Goal: Use online tool/utility: Utilize a website feature to perform a specific function

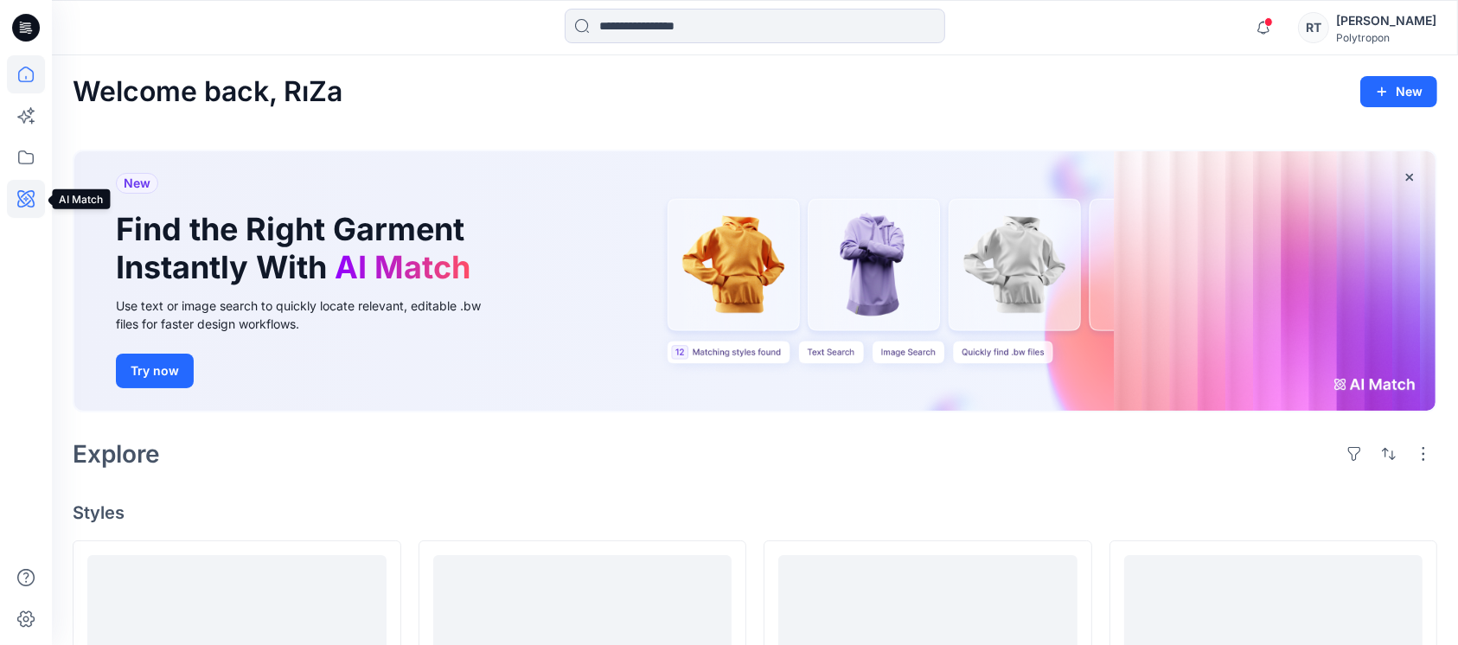
click at [25, 200] on icon at bounding box center [25, 198] width 5 height 5
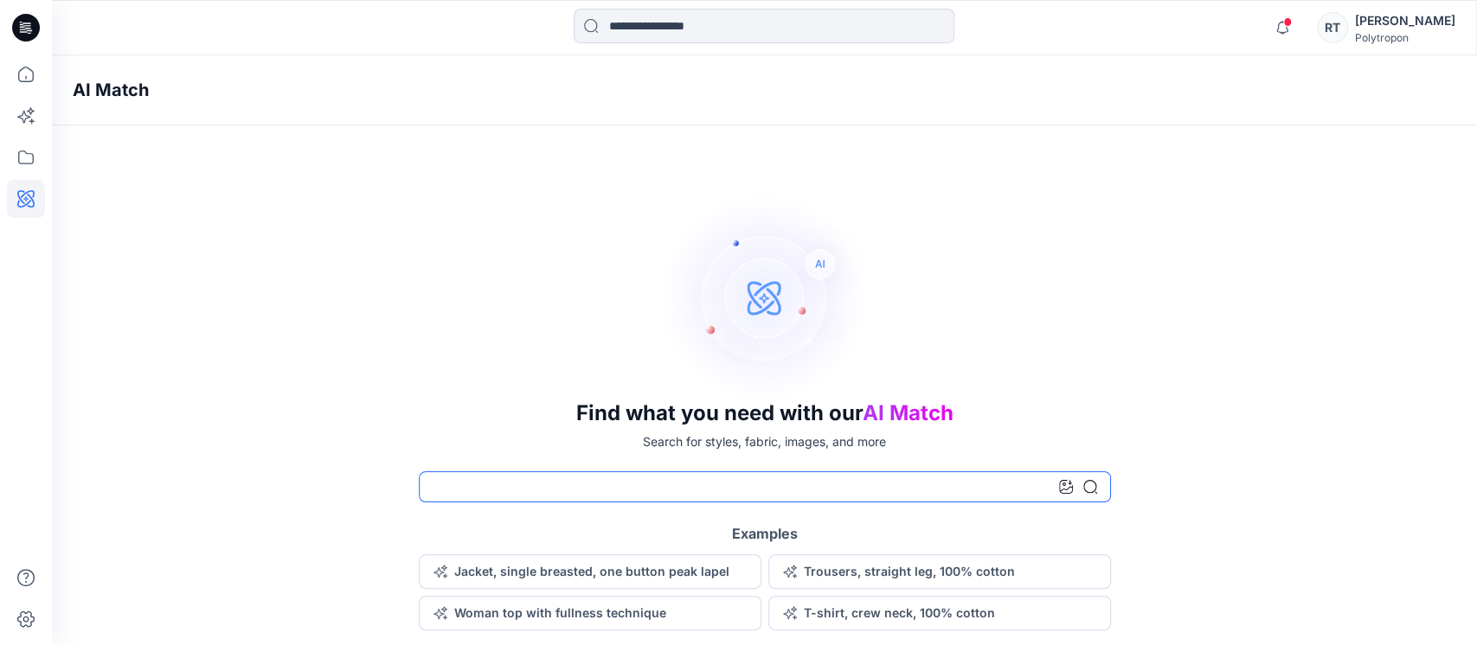
click at [511, 493] on input at bounding box center [765, 486] width 692 height 31
click at [502, 489] on input at bounding box center [765, 486] width 692 height 31
type input "*"
type input "**********"
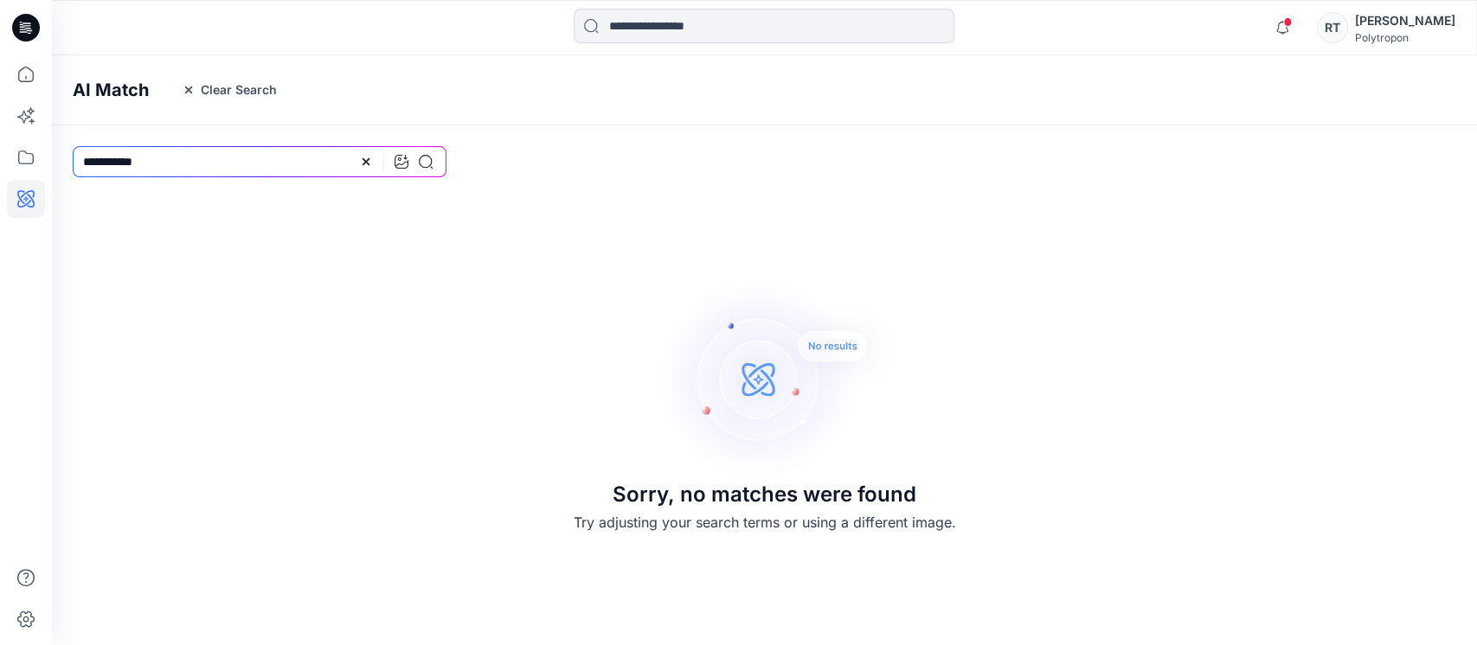
click at [21, 454] on div at bounding box center [26, 350] width 38 height 590
click at [206, 153] on input "**********" at bounding box center [260, 161] width 374 height 31
click at [365, 163] on icon at bounding box center [365, 161] width 7 height 7
click at [444, 250] on div "Sorry, no matches were found Try adjusting your search terms or using a differe…" at bounding box center [764, 403] width 1425 height 452
click at [171, 157] on input at bounding box center [260, 161] width 374 height 31
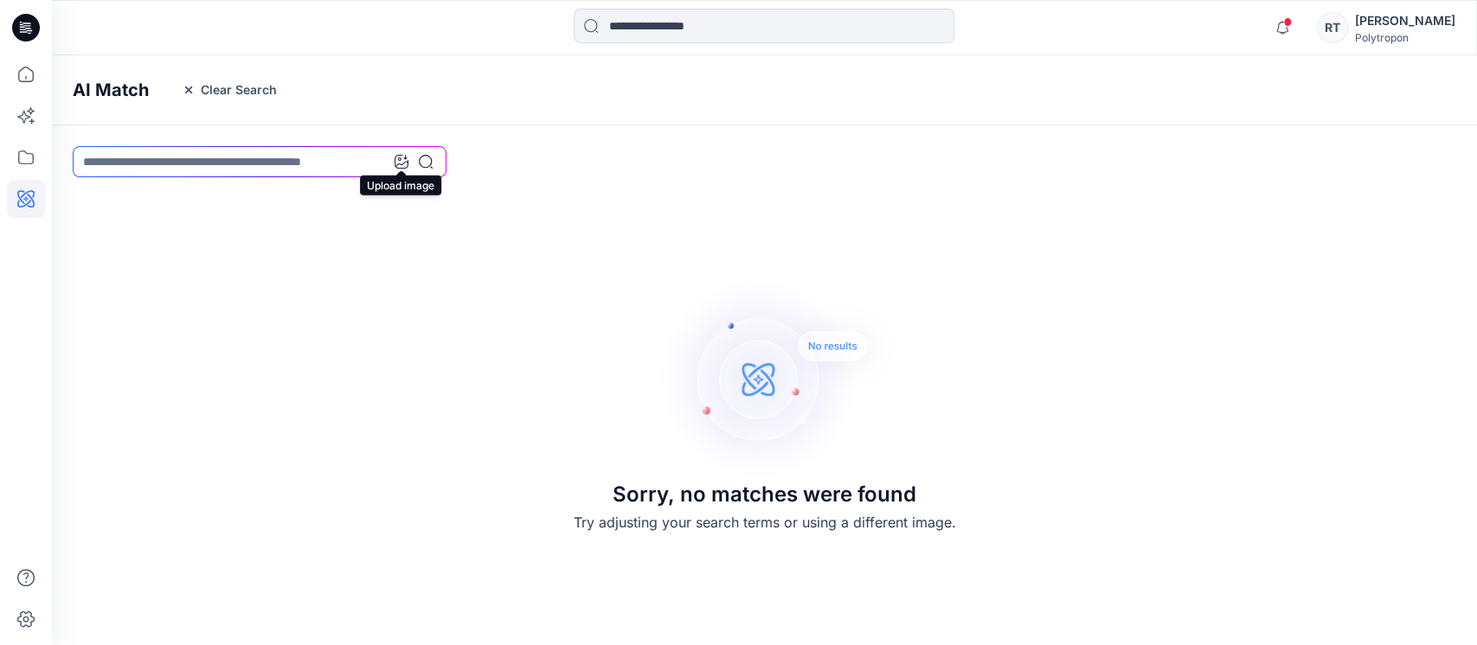
click at [401, 160] on icon at bounding box center [401, 162] width 14 height 14
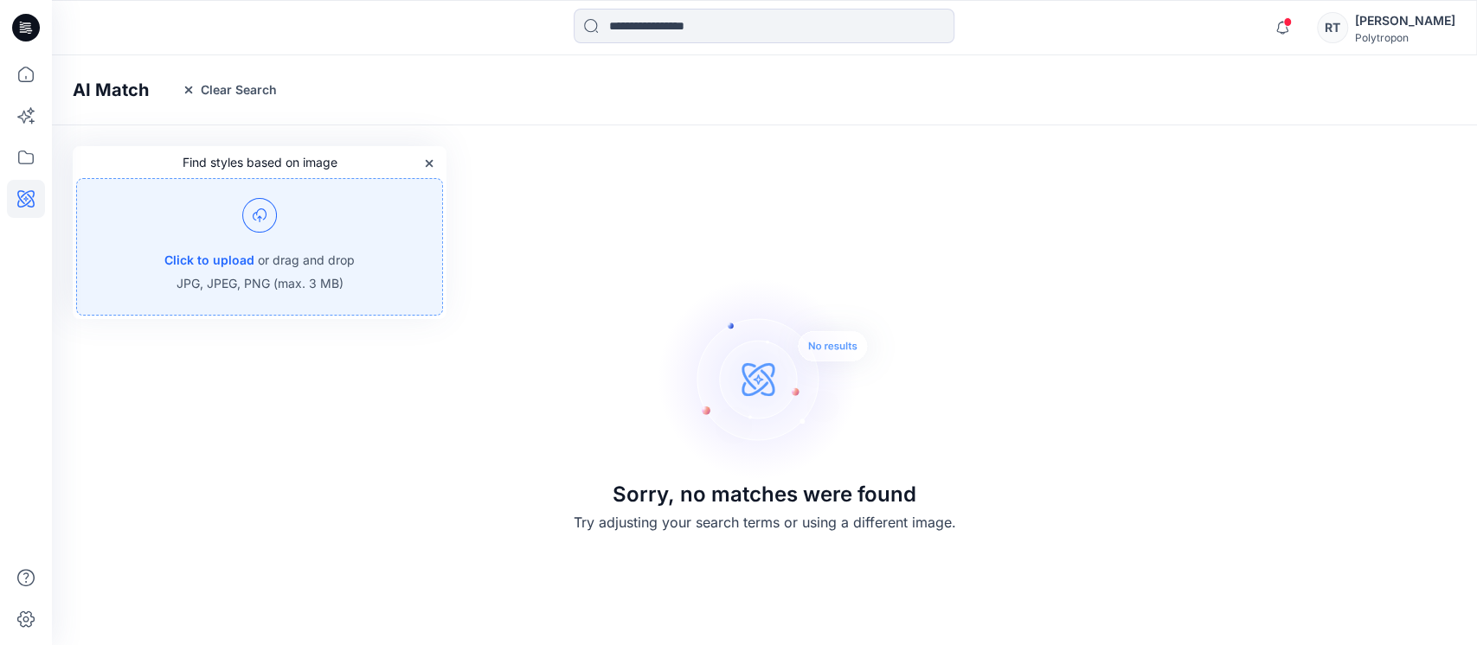
click at [265, 265] on p "or drag and drop" at bounding box center [306, 260] width 97 height 21
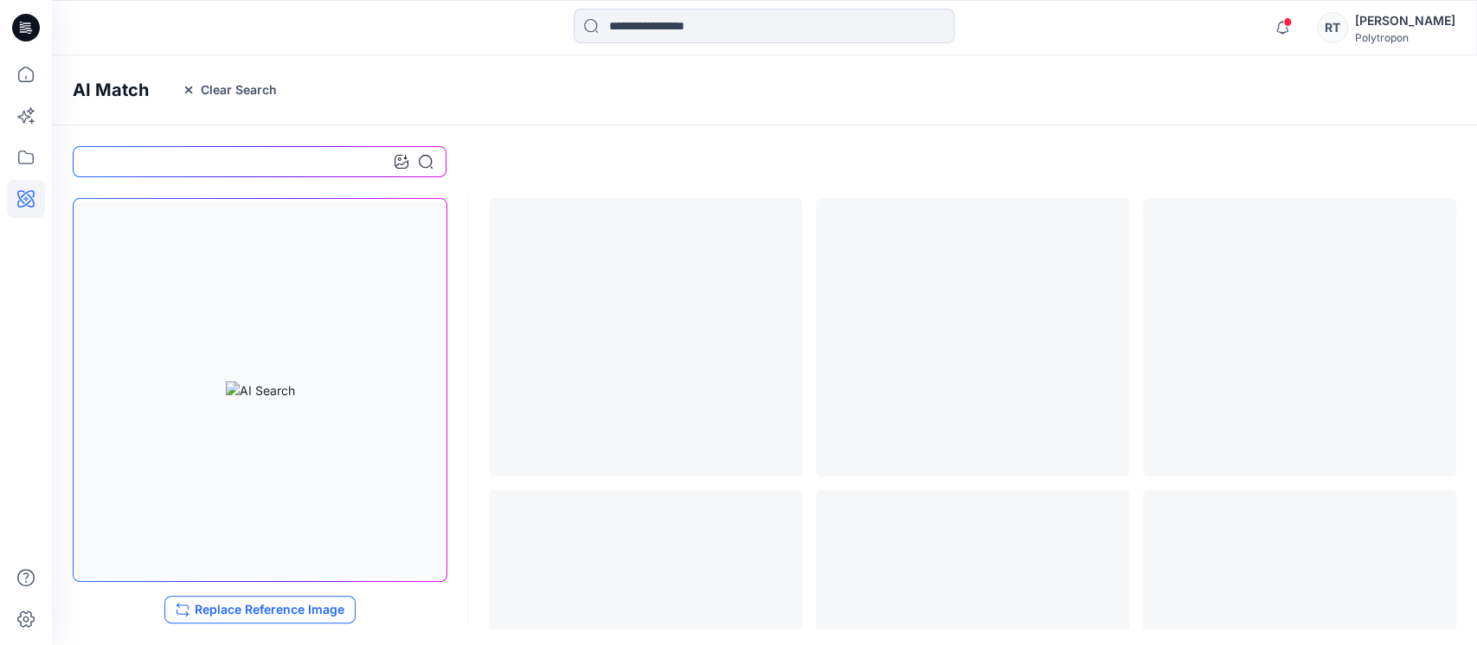
click at [316, 607] on button "Replace Reference Image" at bounding box center [259, 610] width 191 height 28
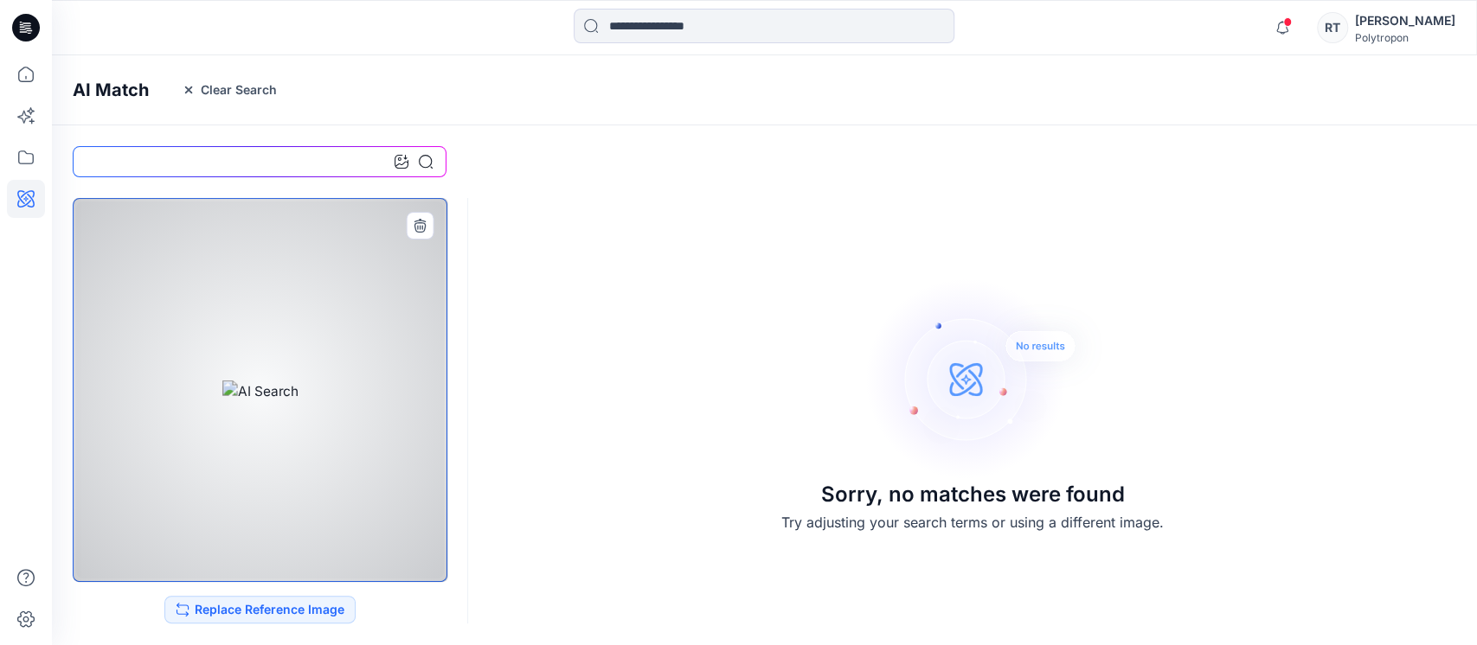
click at [246, 311] on div at bounding box center [260, 390] width 375 height 384
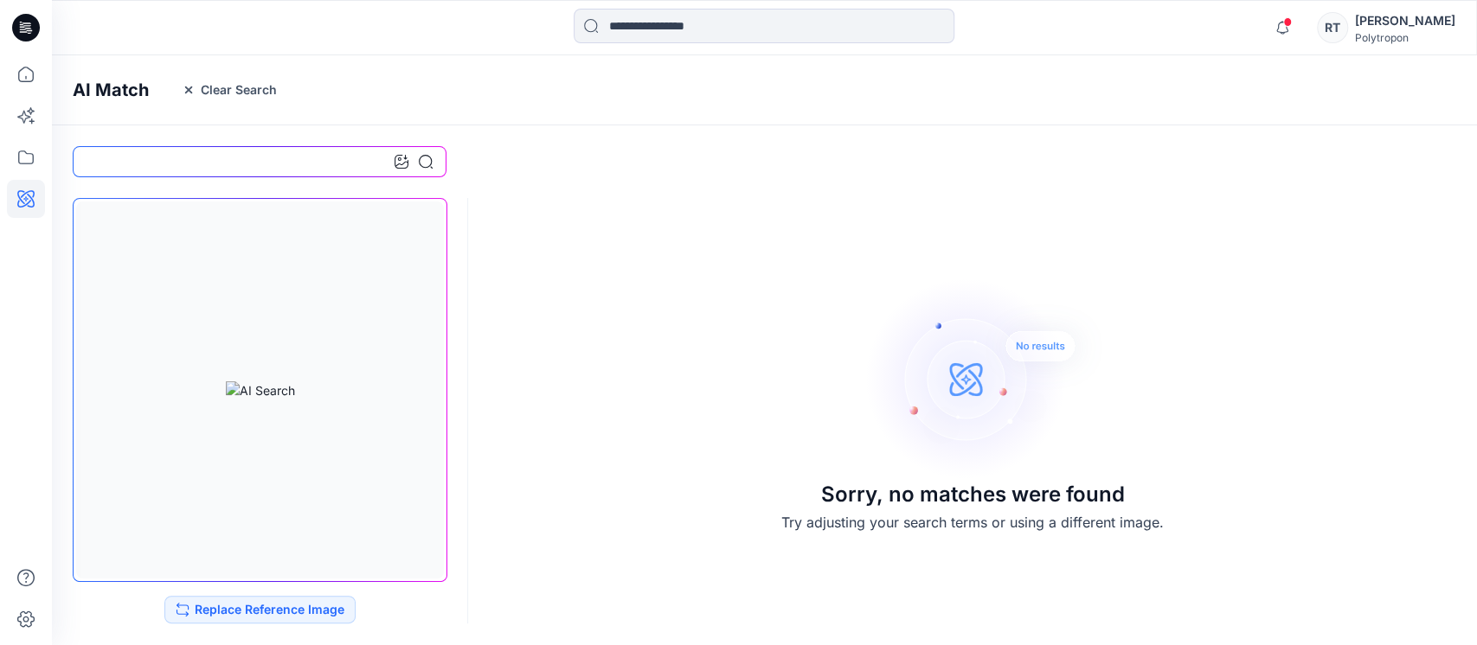
click at [15, 238] on div at bounding box center [26, 350] width 38 height 590
click at [26, 154] on icon at bounding box center [26, 157] width 38 height 38
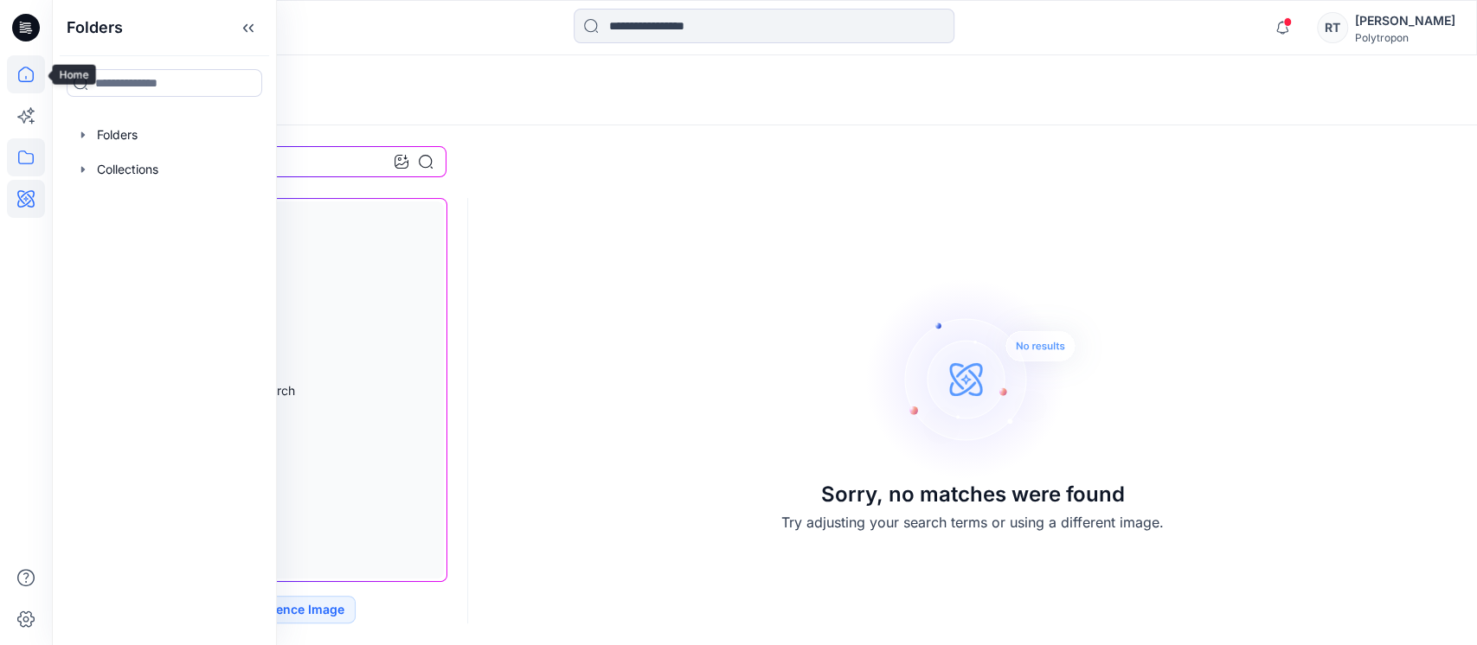
click at [28, 67] on icon at bounding box center [26, 75] width 16 height 16
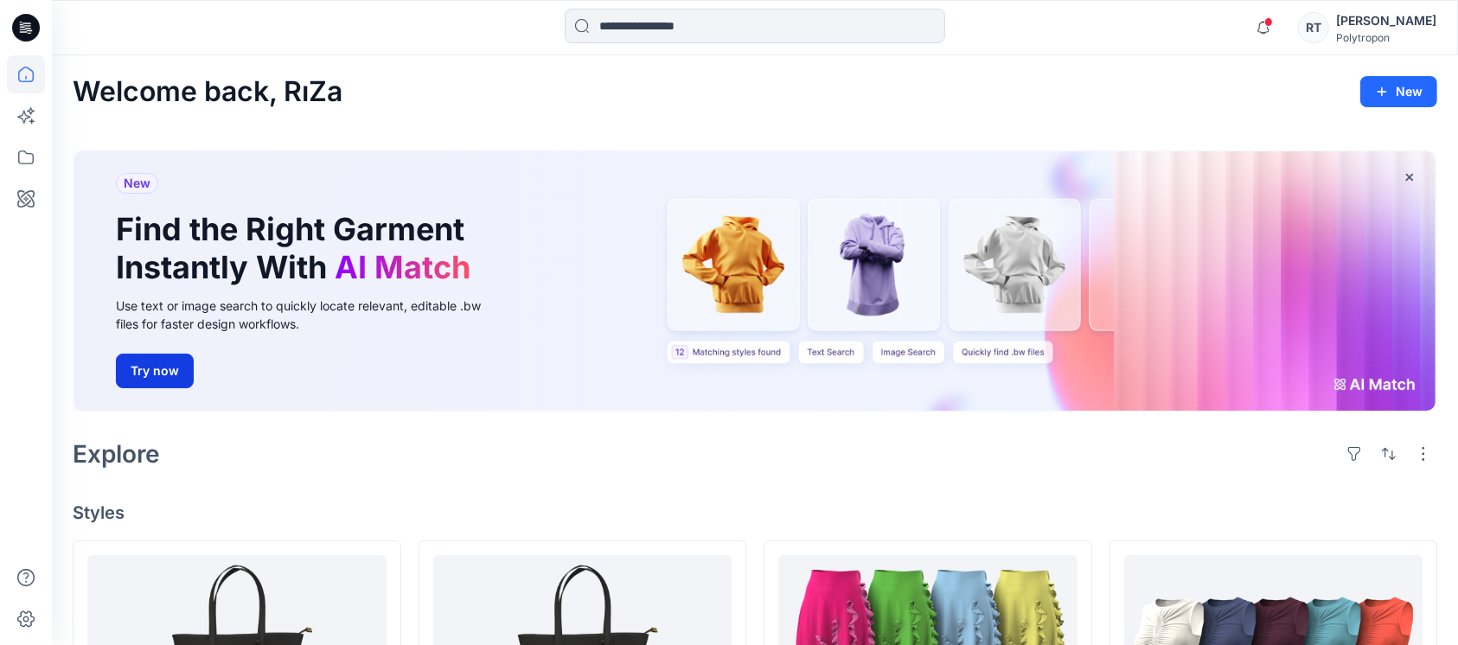
click at [146, 377] on button "Try now" at bounding box center [155, 371] width 78 height 35
